Goal: Navigation & Orientation: Find specific page/section

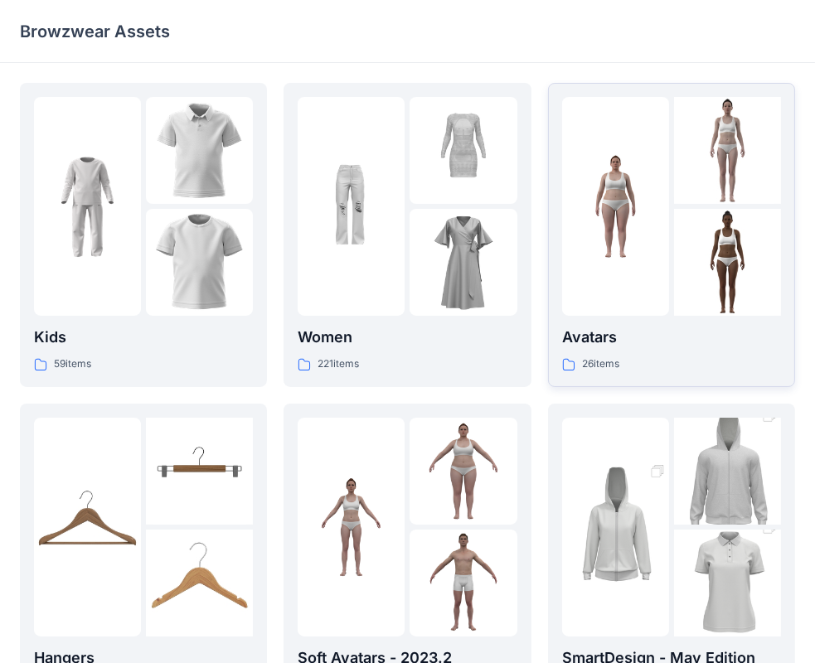
click at [702, 358] on div "26 items" at bounding box center [671, 364] width 219 height 17
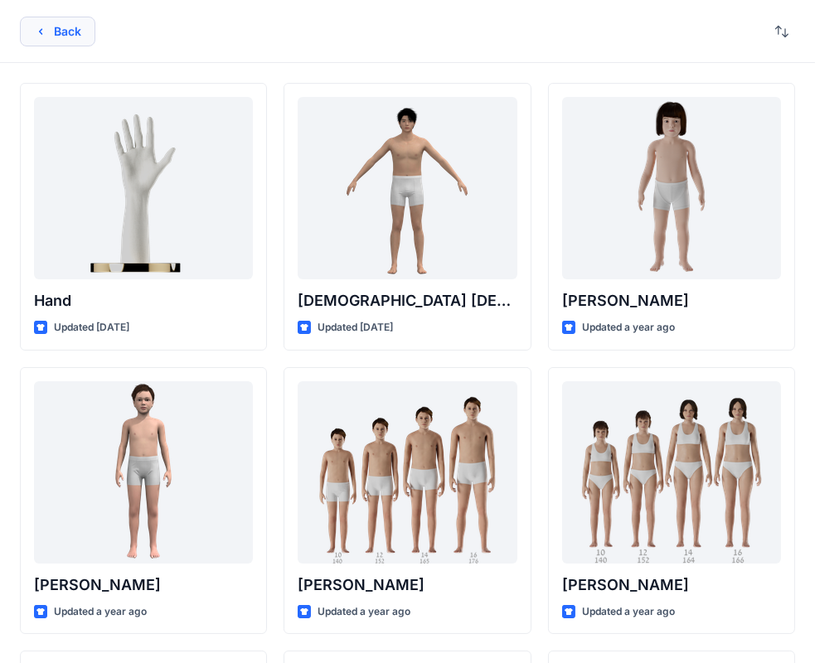
click at [75, 23] on button "Back" at bounding box center [57, 32] width 75 height 30
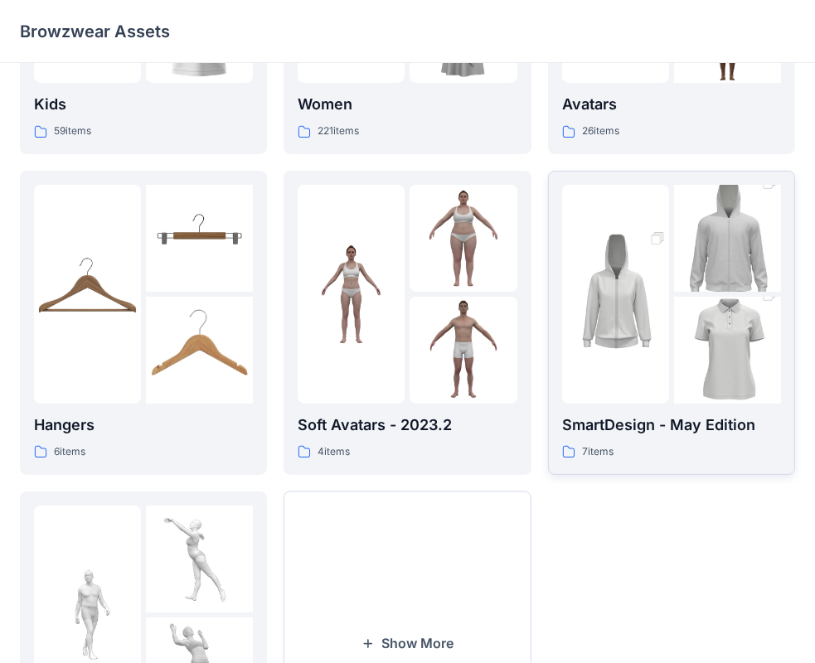
scroll to position [249, 0]
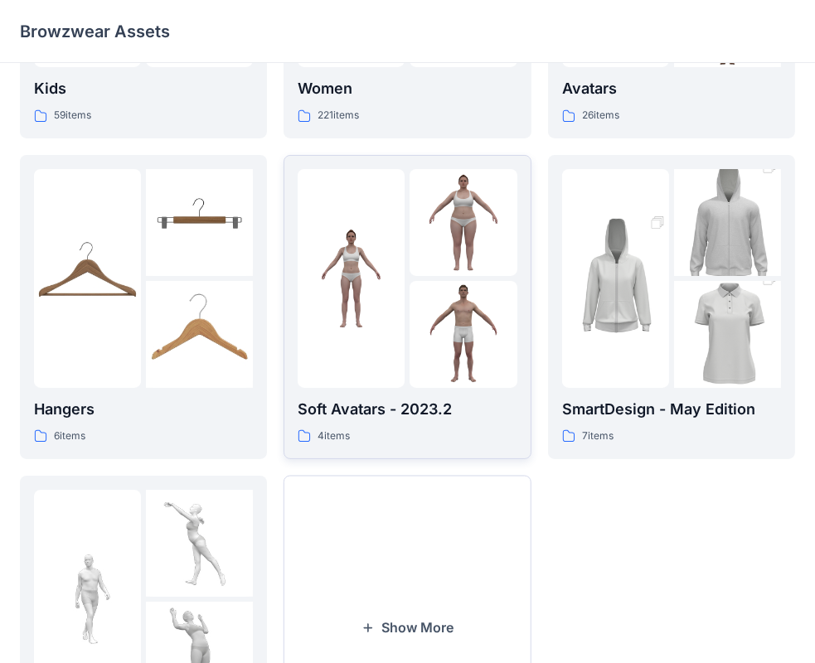
click at [406, 442] on div "4 items" at bounding box center [407, 436] width 219 height 17
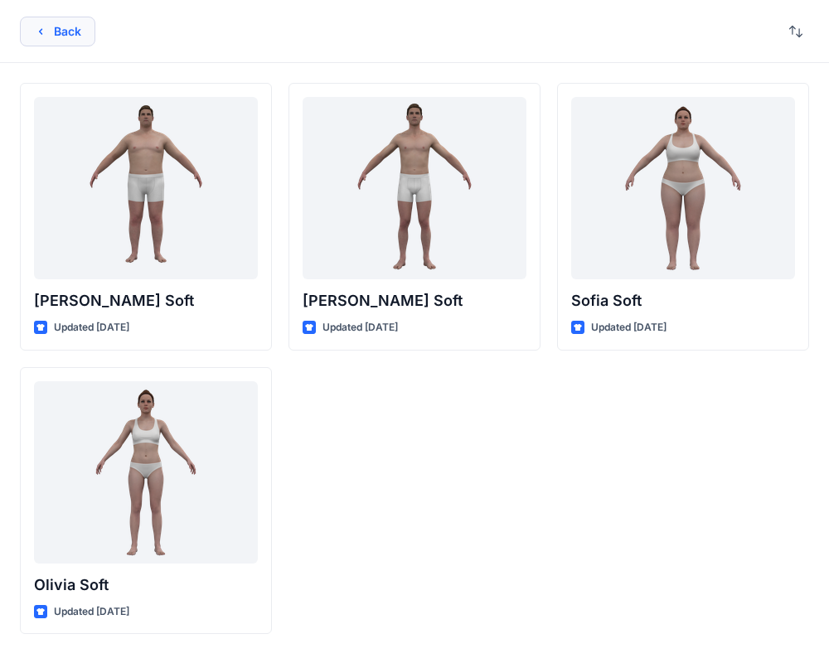
click at [36, 33] on icon "button" at bounding box center [40, 31] width 13 height 13
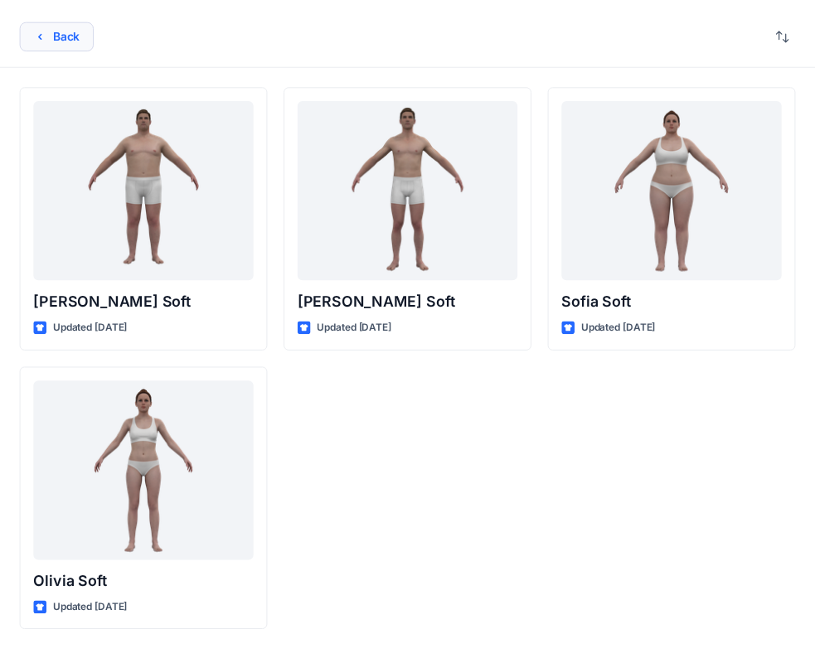
scroll to position [249, 0]
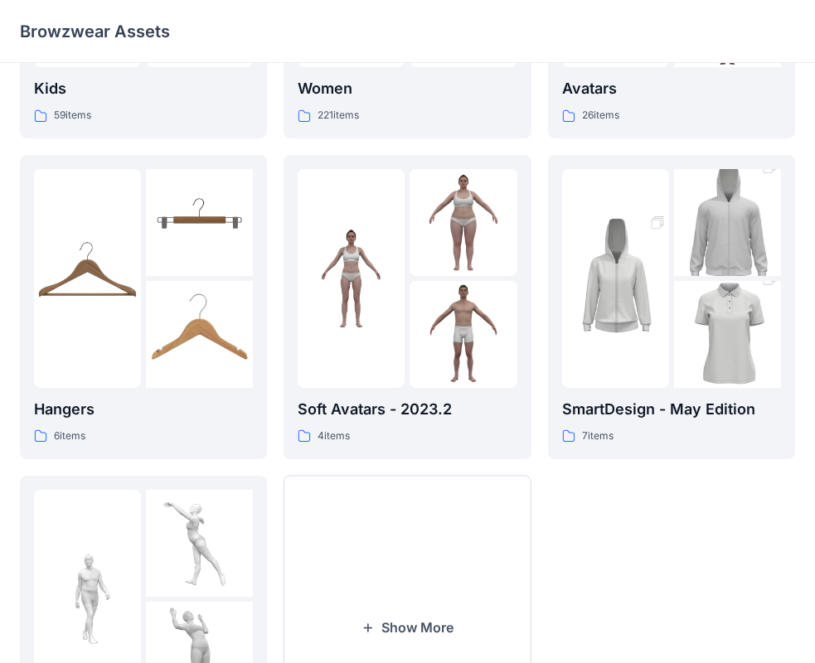
click at [808, 2] on div "Browzwear Assets" at bounding box center [407, 31] width 815 height 63
